Goal: Book appointment/travel/reservation

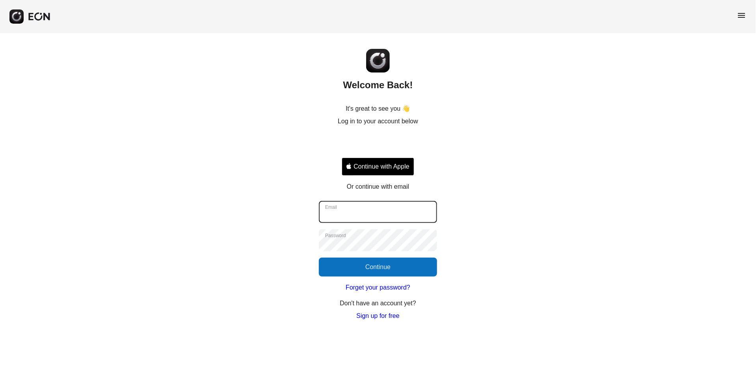
type input "**********"
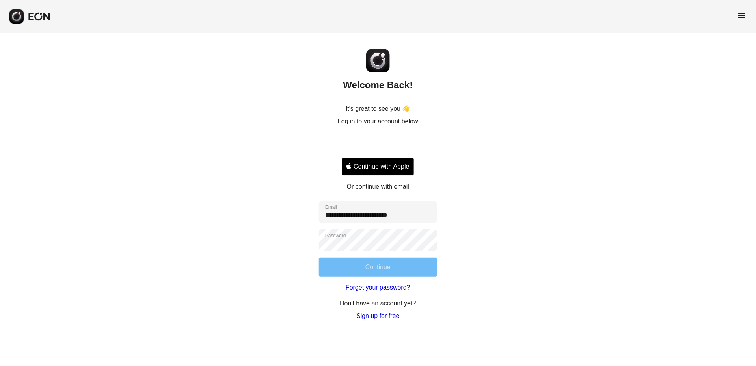
click at [388, 267] on button "Continue" at bounding box center [378, 267] width 118 height 19
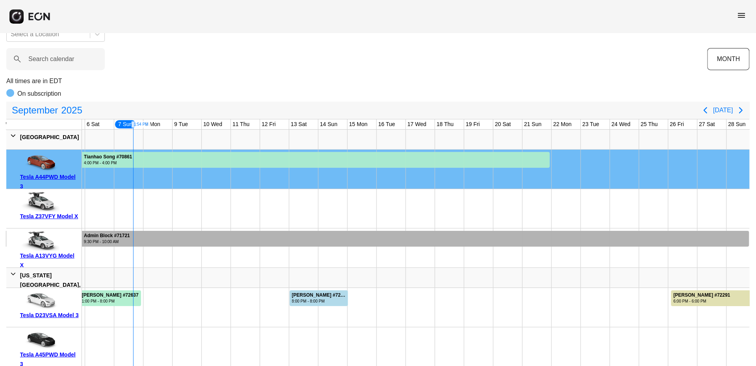
scroll to position [22, 0]
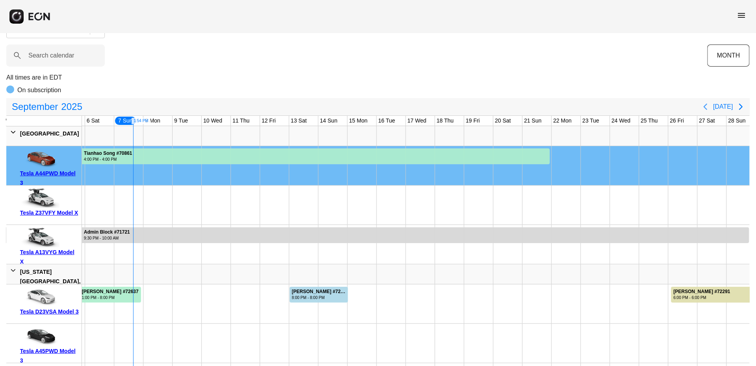
click at [708, 106] on icon "Previous page" at bounding box center [705, 106] width 9 height 9
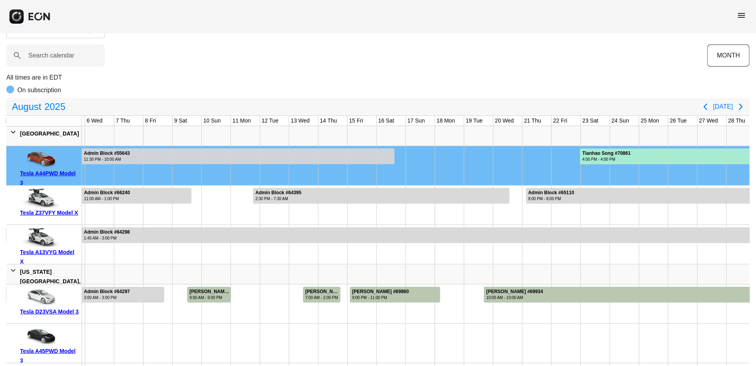
scroll to position [60, 0]
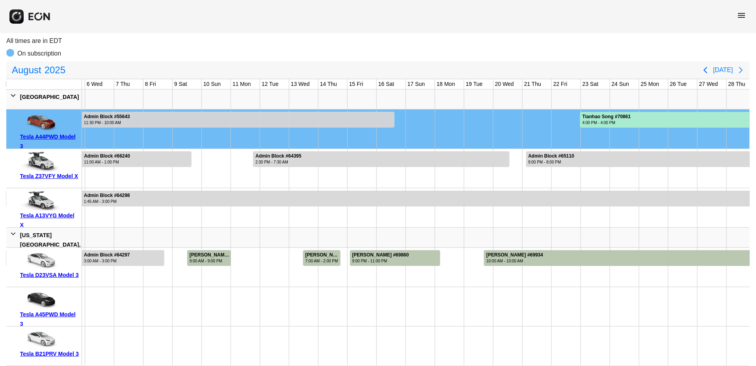
click at [741, 73] on icon "Next page" at bounding box center [740, 69] width 9 height 9
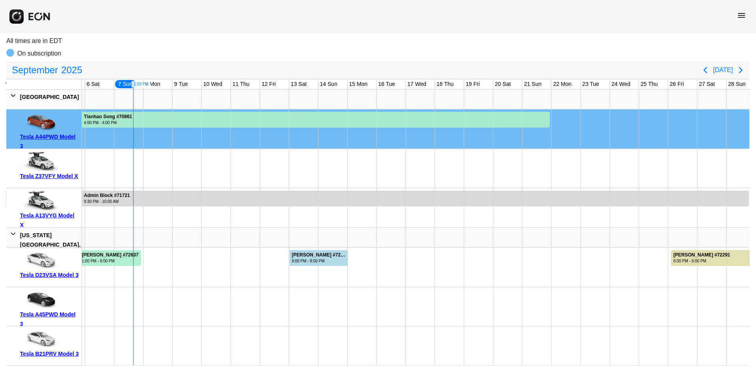
scroll to position [68, 0]
click at [684, 258] on div "6:00 PM - 6:00 PM" at bounding box center [701, 261] width 57 height 6
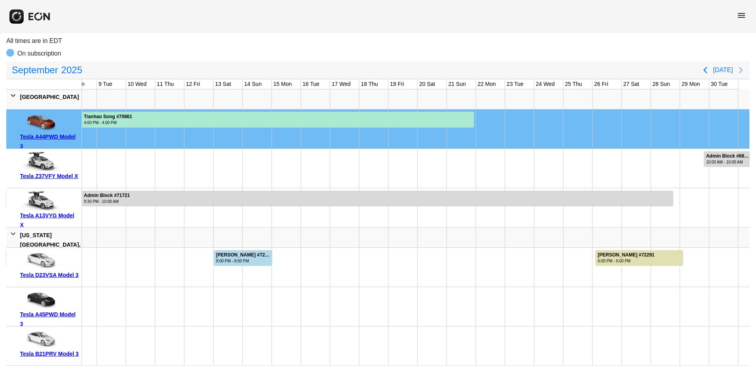
click at [738, 65] on icon "Next page" at bounding box center [740, 69] width 9 height 9
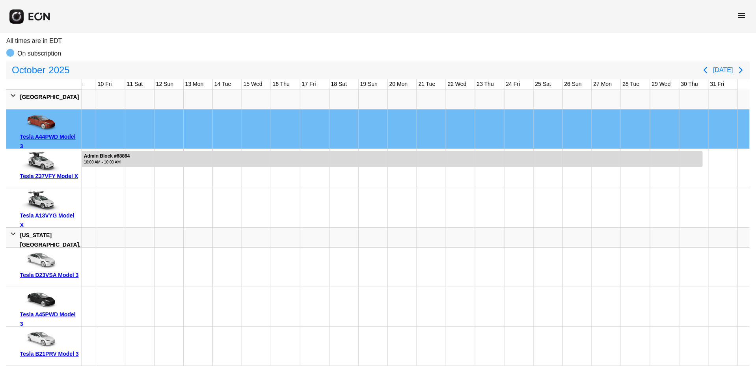
scroll to position [0, 248]
click at [708, 65] on icon "Previous page" at bounding box center [705, 69] width 9 height 9
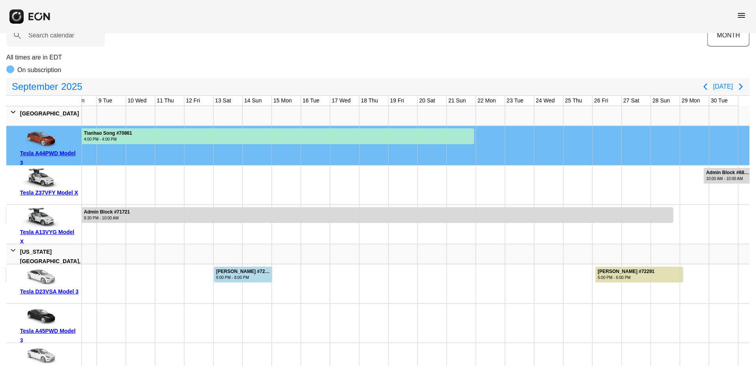
scroll to position [32, 0]
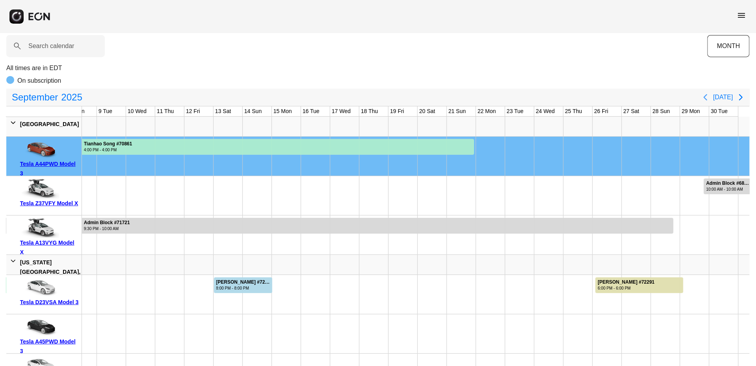
click at [707, 98] on icon "Previous page" at bounding box center [705, 97] width 4 height 6
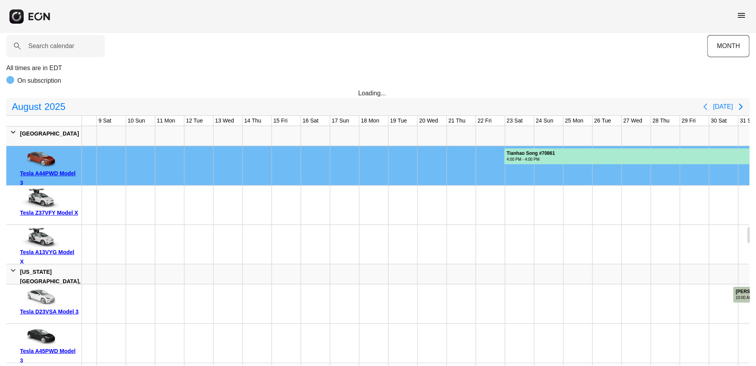
click at [707, 98] on div "[DATE] [DATE]" at bounding box center [377, 106] width 743 height 17
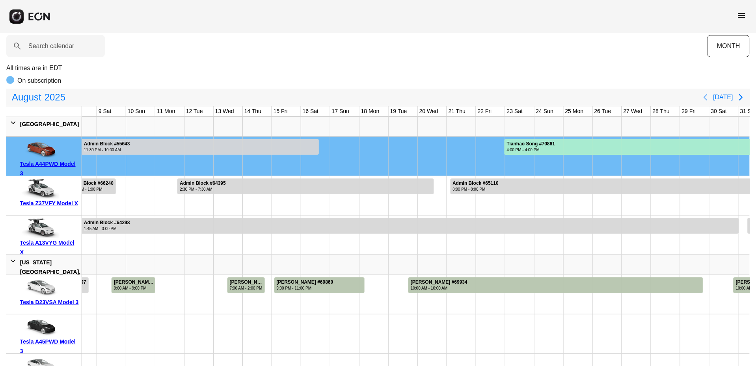
click at [707, 98] on icon "Previous page" at bounding box center [705, 97] width 4 height 6
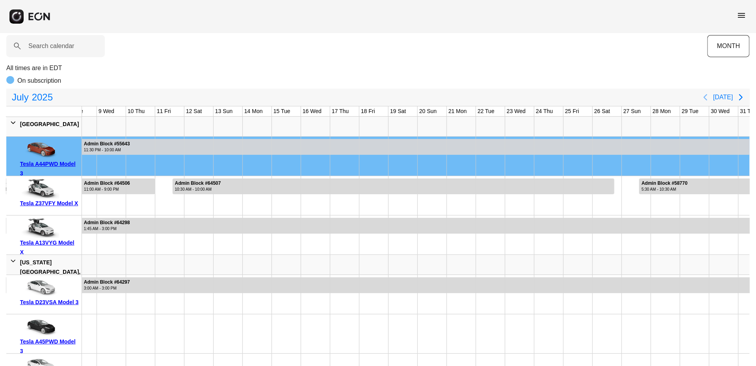
click at [707, 98] on icon "Previous page" at bounding box center [705, 97] width 4 height 6
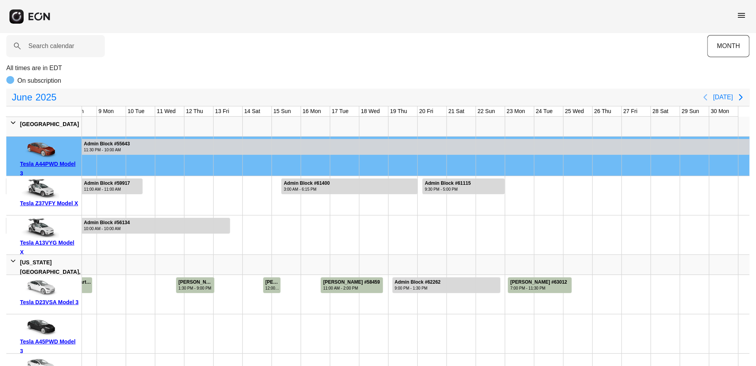
click at [707, 98] on icon "Previous page" at bounding box center [705, 97] width 4 height 6
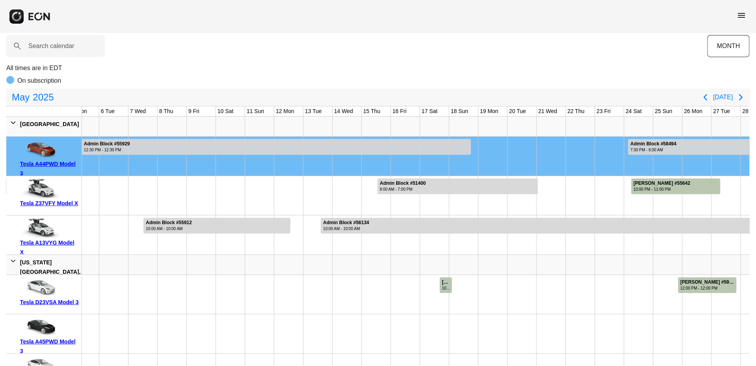
scroll to position [0, 127]
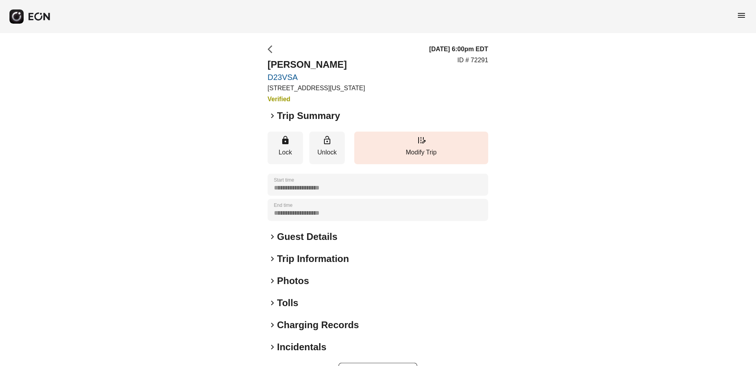
click at [274, 48] on span "arrow_back_ios" at bounding box center [272, 49] width 9 height 9
